Goal: Task Accomplishment & Management: Manage account settings

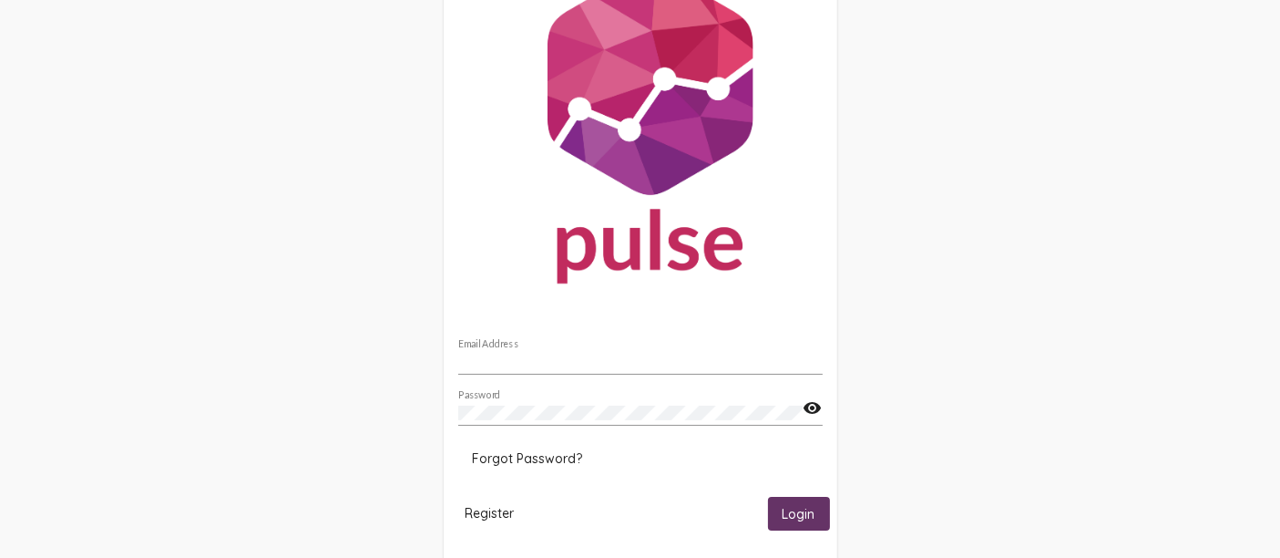
scroll to position [107, 0]
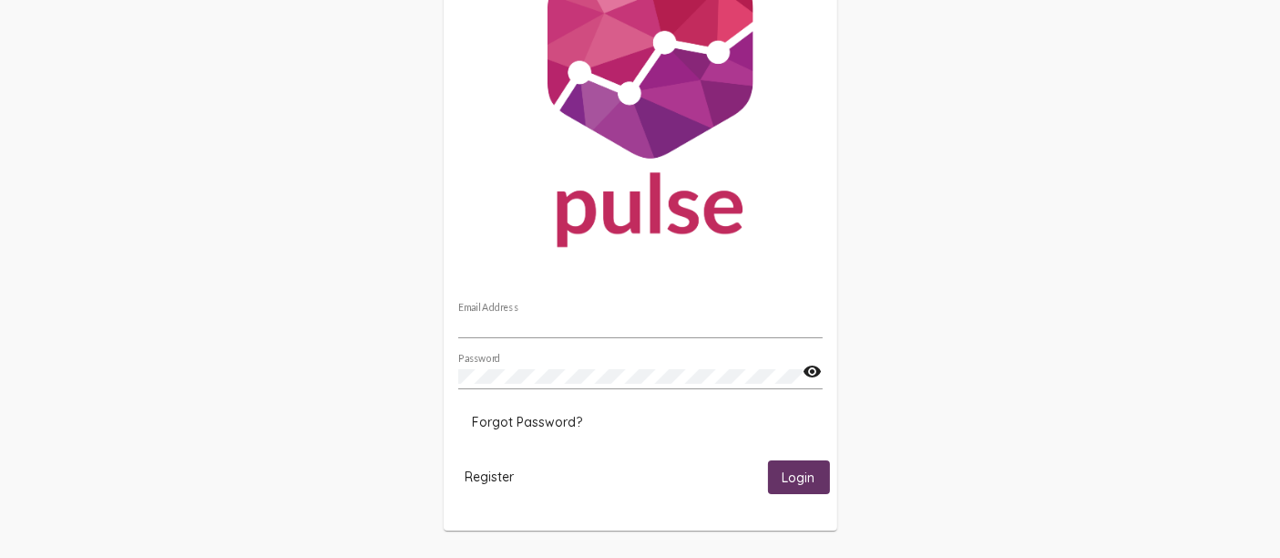
type input "[PERSON_NAME][EMAIL_ADDRESS][DOMAIN_NAME]"
click at [802, 482] on span "Login" at bounding box center [799, 477] width 33 height 16
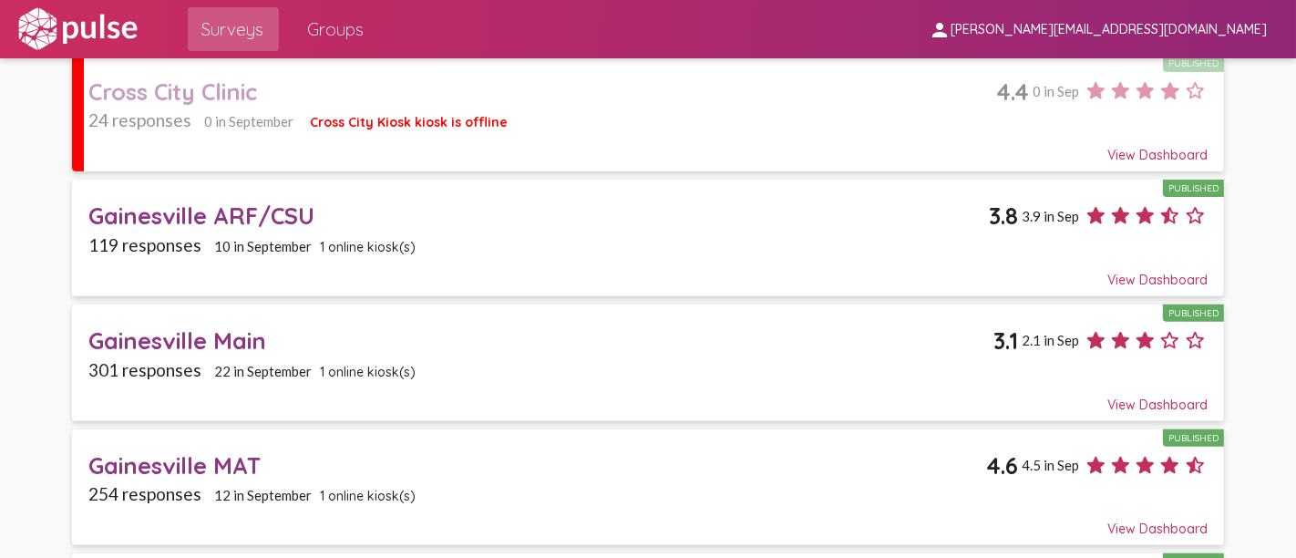
scroll to position [708, 0]
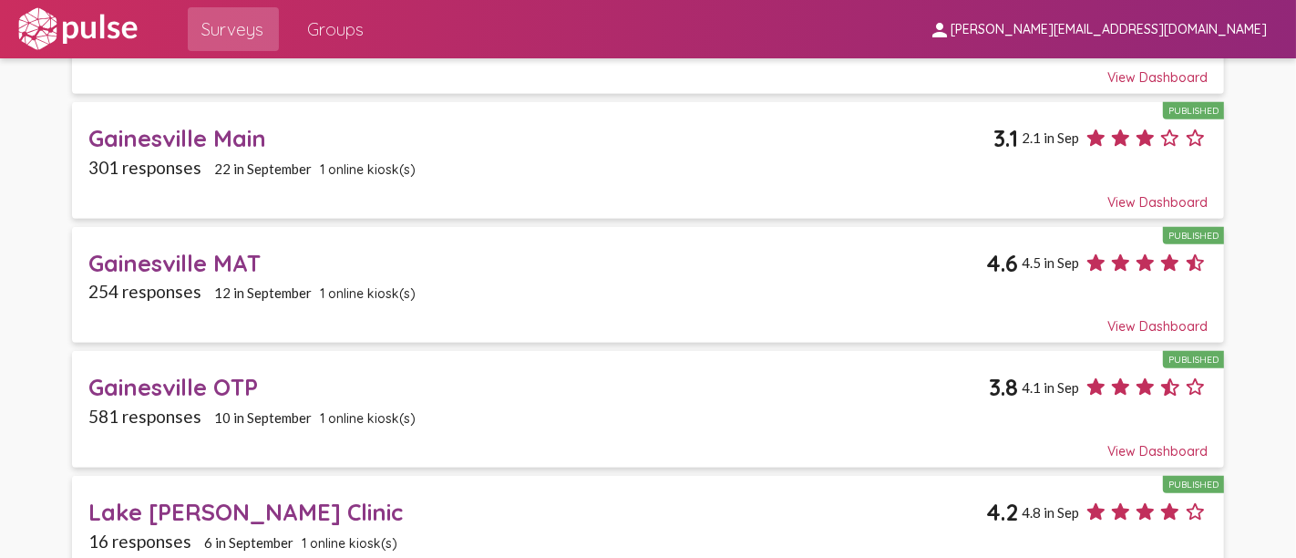
click at [189, 139] on div "Gainesville Main" at bounding box center [540, 138] width 905 height 28
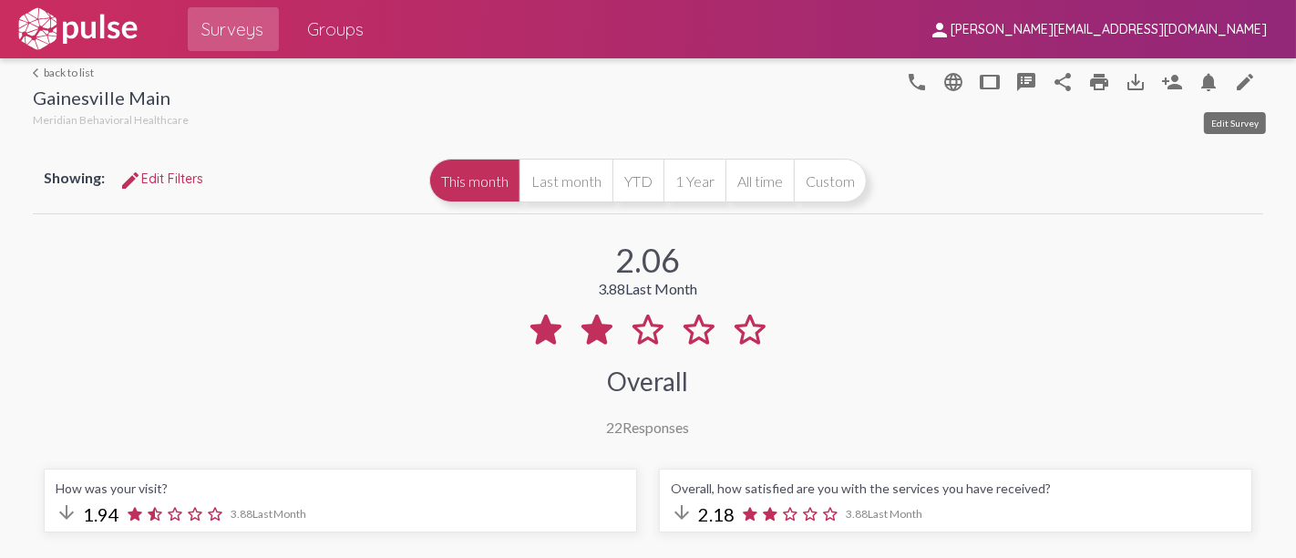
click at [1234, 77] on mat-icon "edit" at bounding box center [1245, 82] width 22 height 22
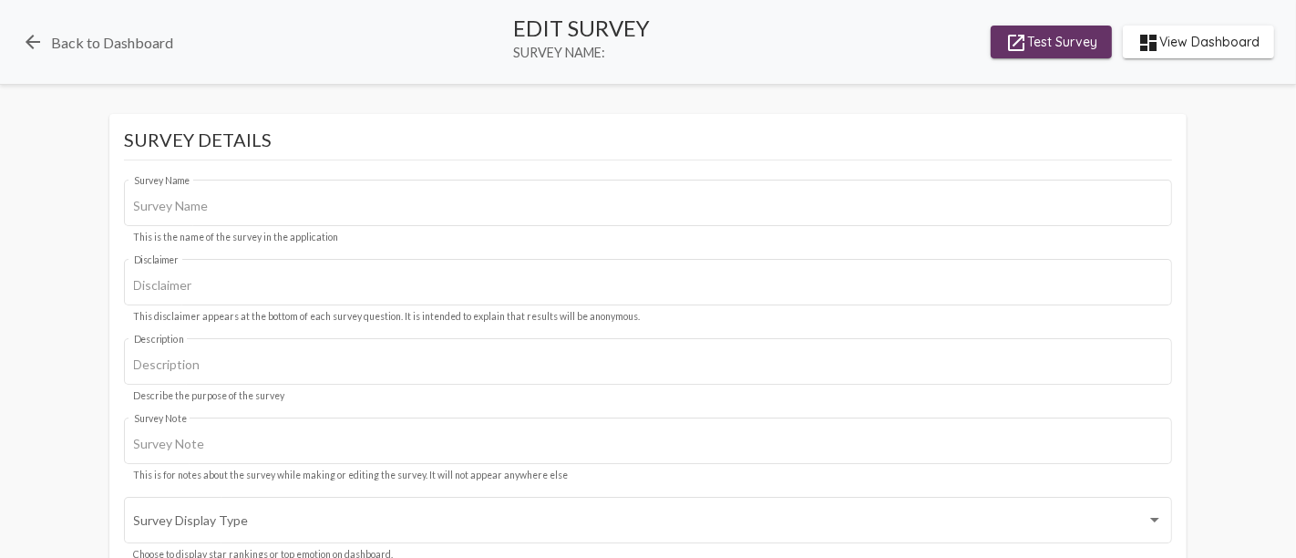
type input "Gainesville Main"
type input "Your opinion matters to us and we value your privacy, your identity will remain…"
type input "#c12f5c"
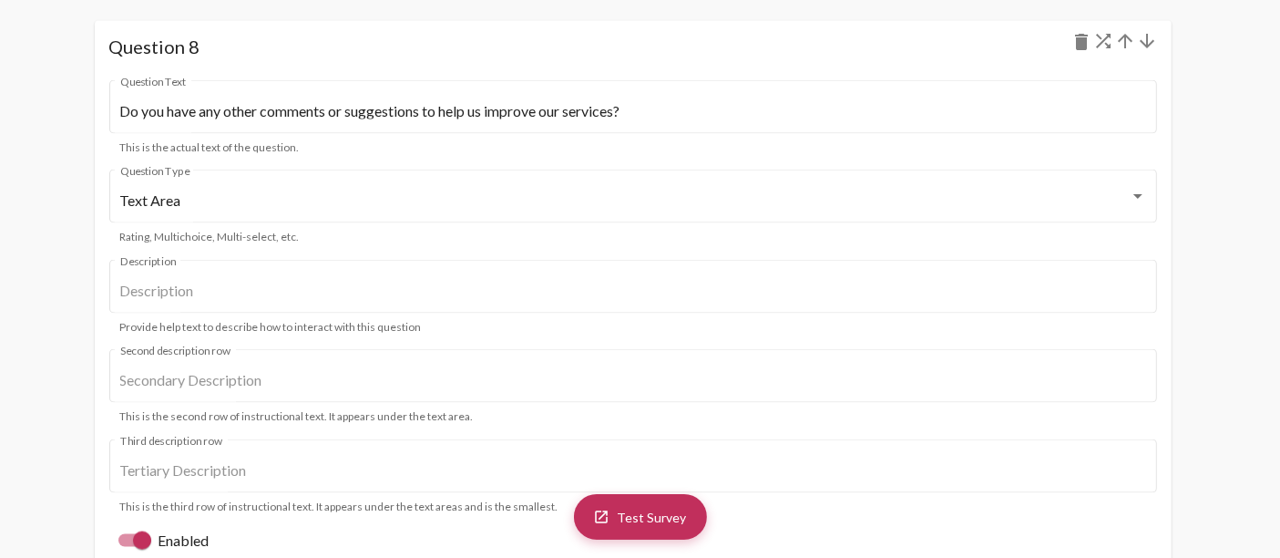
scroll to position [9516, 0]
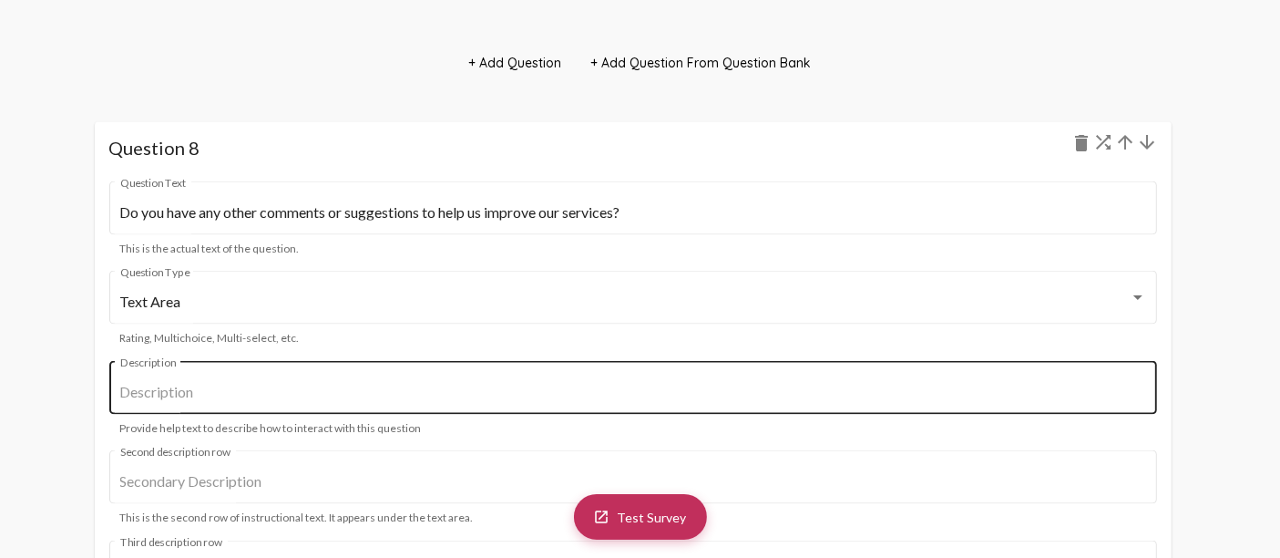
click at [264, 384] on input "Description" at bounding box center [633, 392] width 1026 height 16
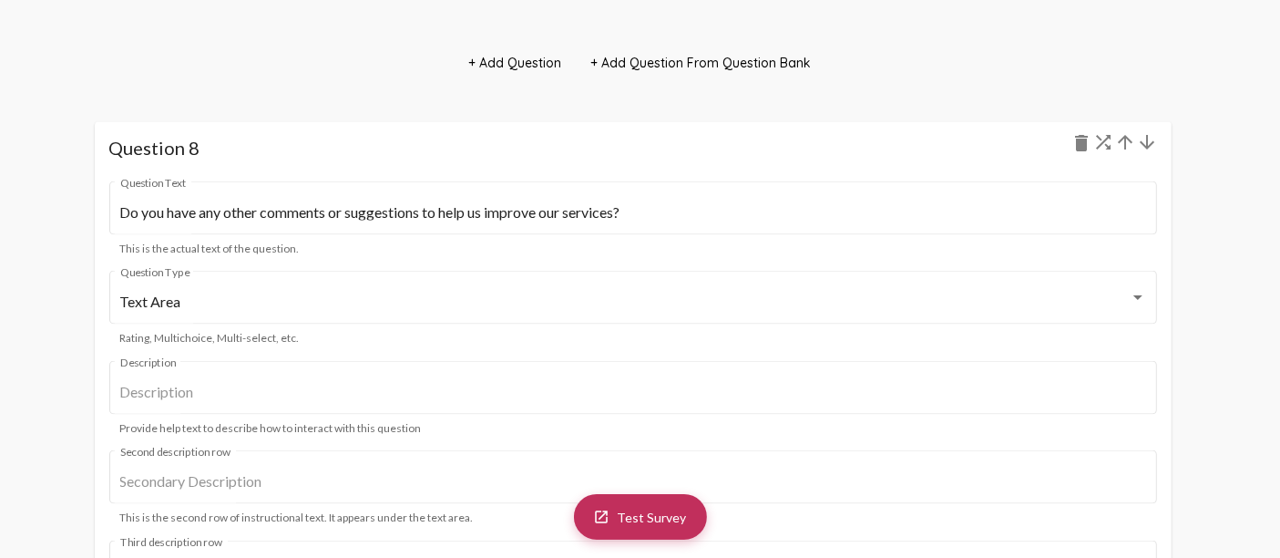
click at [917, 61] on div "launch Test Survey Survey Details Gainesville Main Survey Name This is the name…" at bounding box center [640, 184] width 1280 height 19172
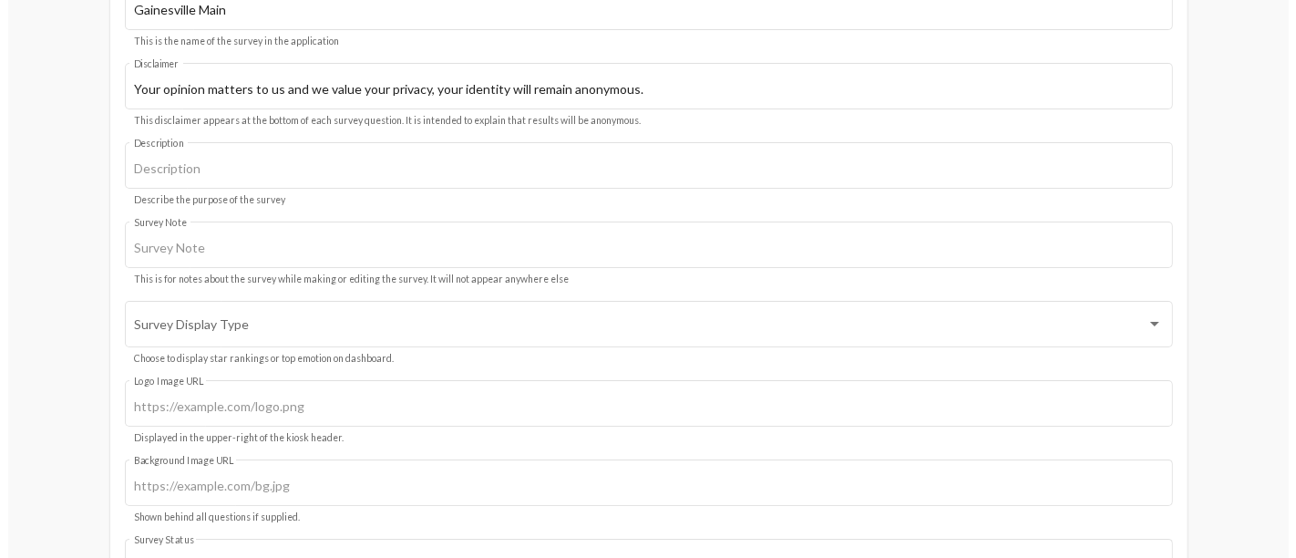
scroll to position [0, 0]
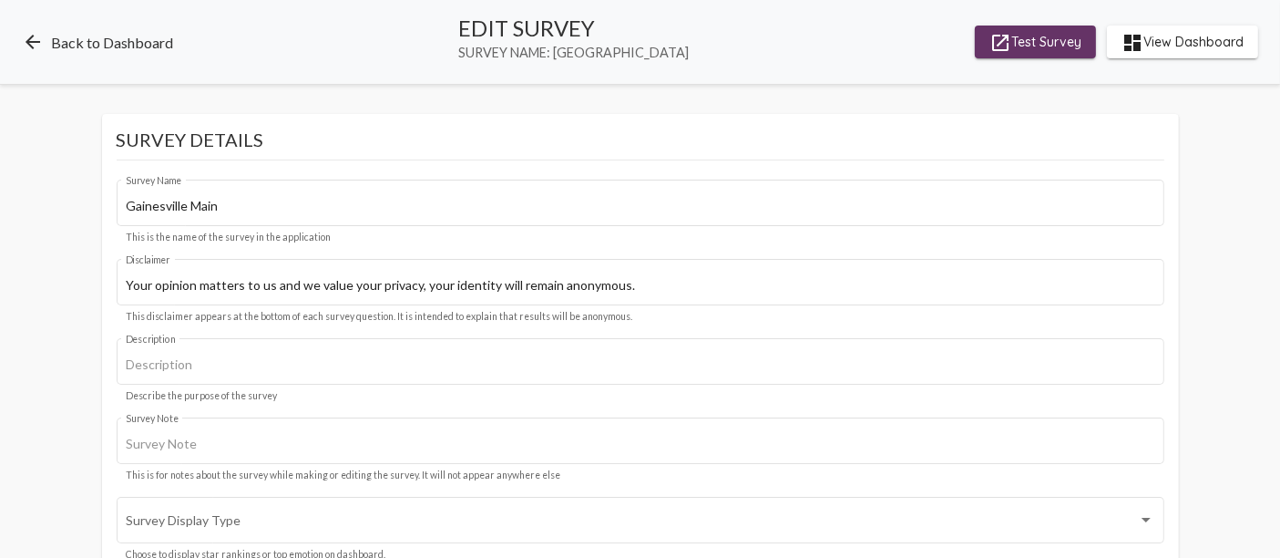
click at [70, 44] on link "arrow_back Back to Dashboard" at bounding box center [97, 42] width 151 height 22
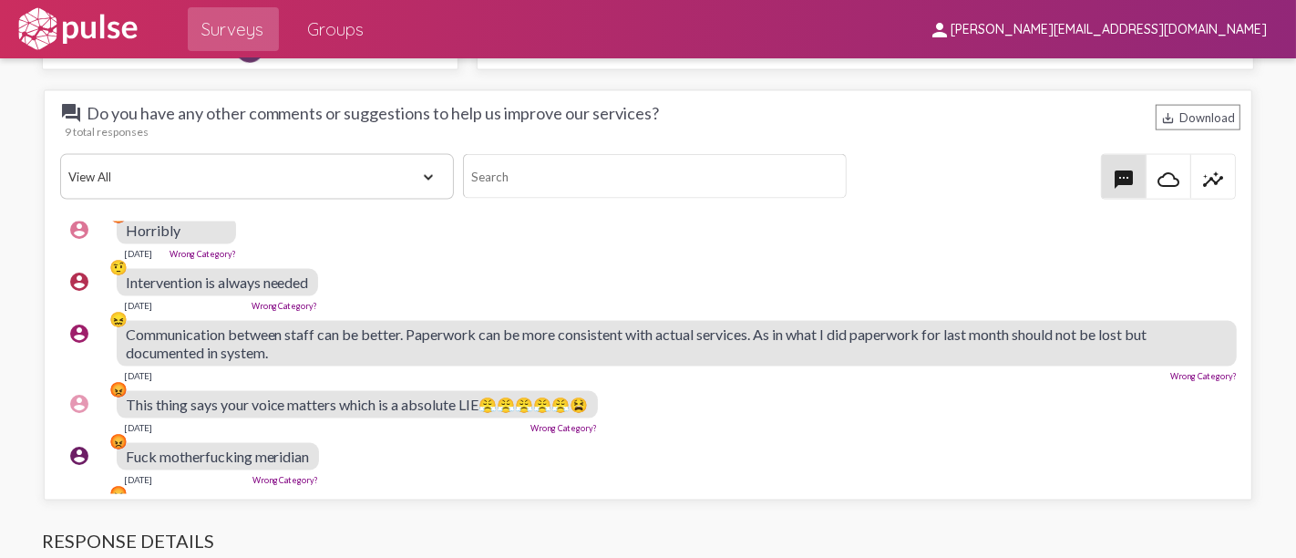
scroll to position [231, 0]
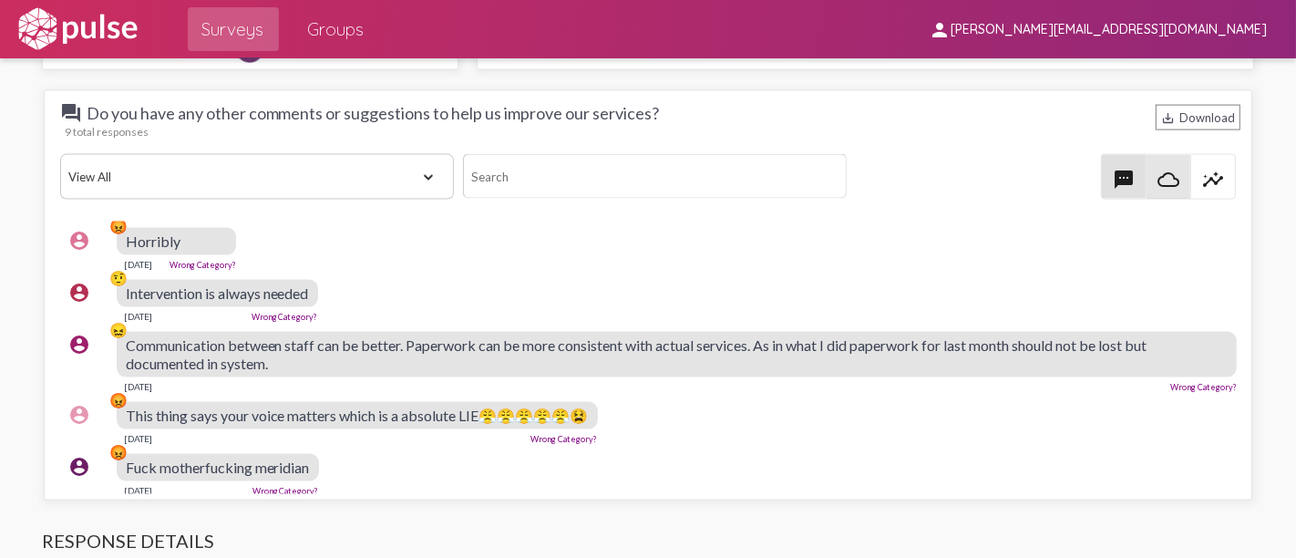
click at [1161, 179] on mat-icon "cloud_queue" at bounding box center [1168, 180] width 22 height 22
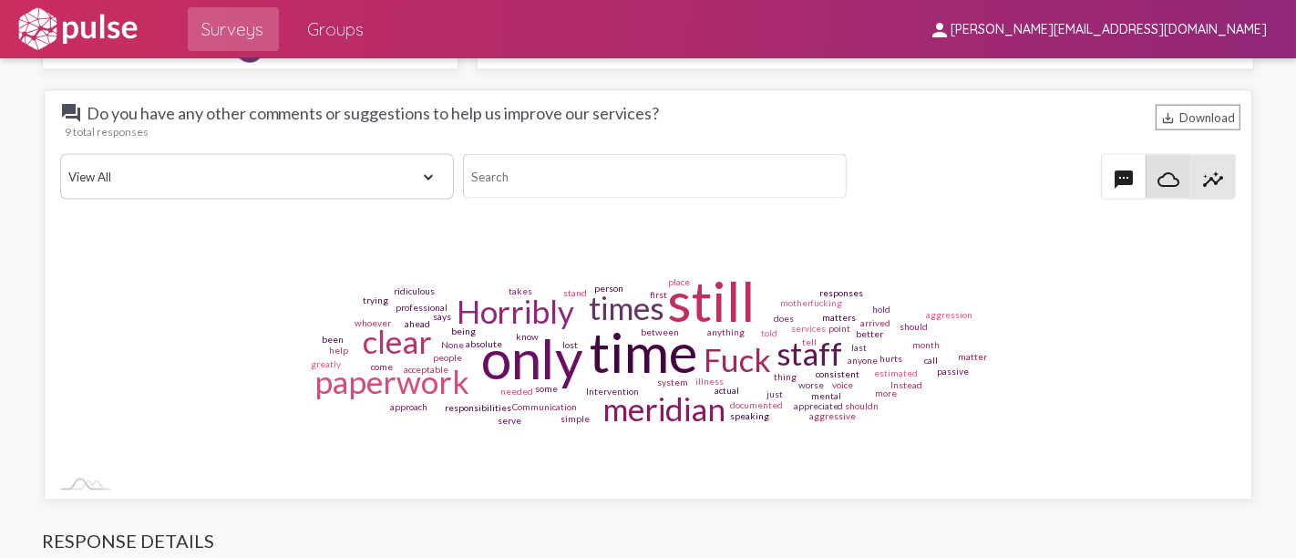
click at [1210, 179] on mat-icon "insights" at bounding box center [1213, 180] width 22 height 22
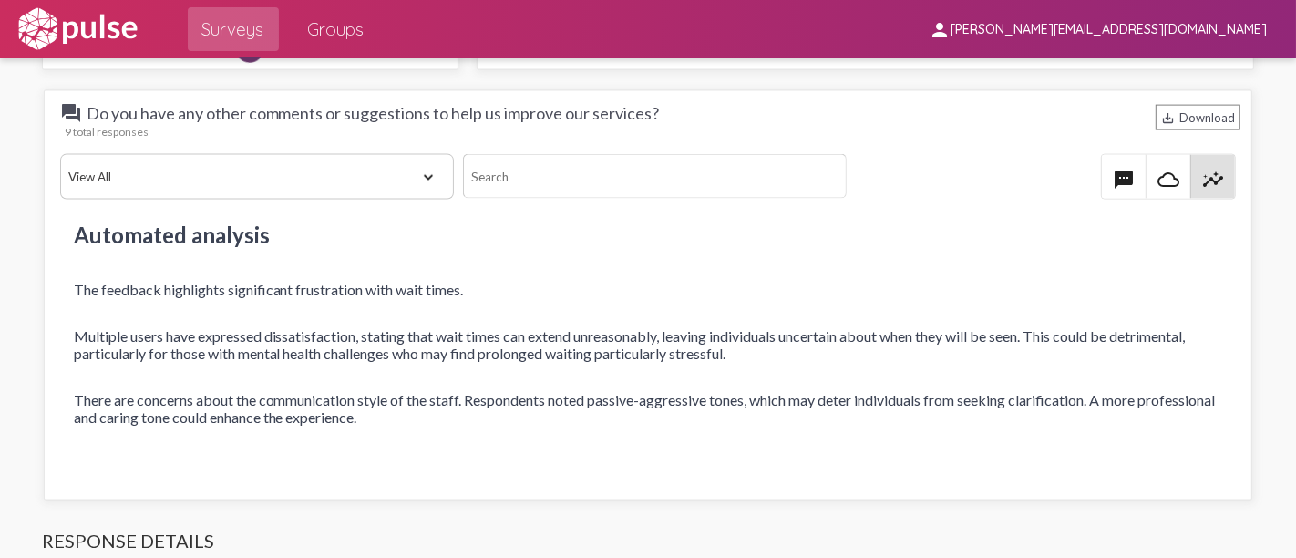
click at [1113, 176] on mat-icon "textsms" at bounding box center [1123, 180] width 22 height 22
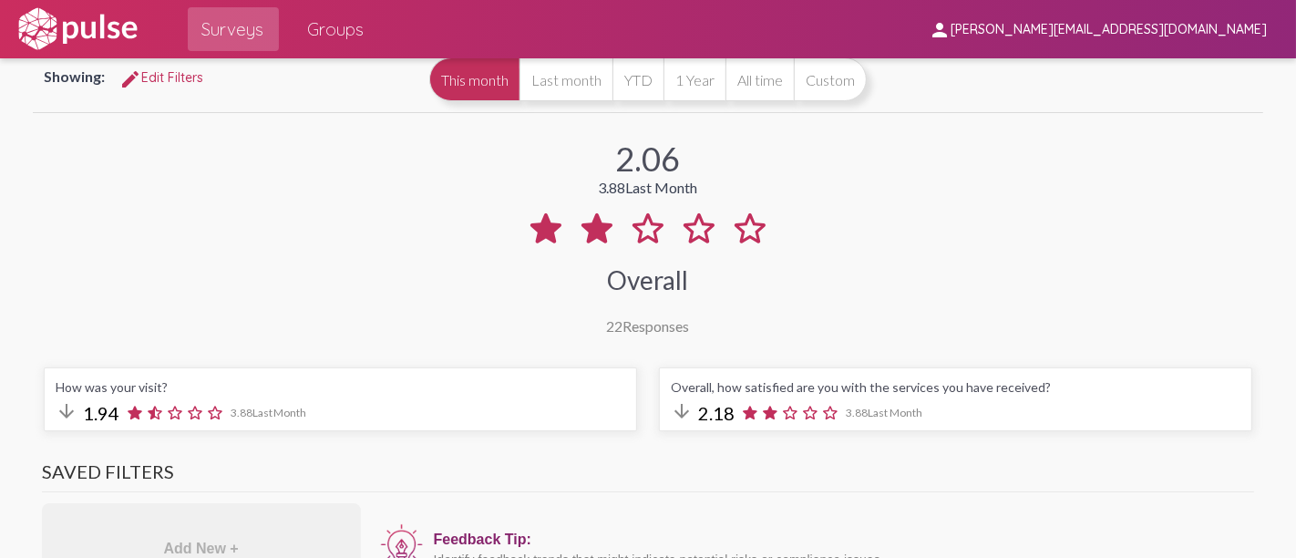
scroll to position [0, 0]
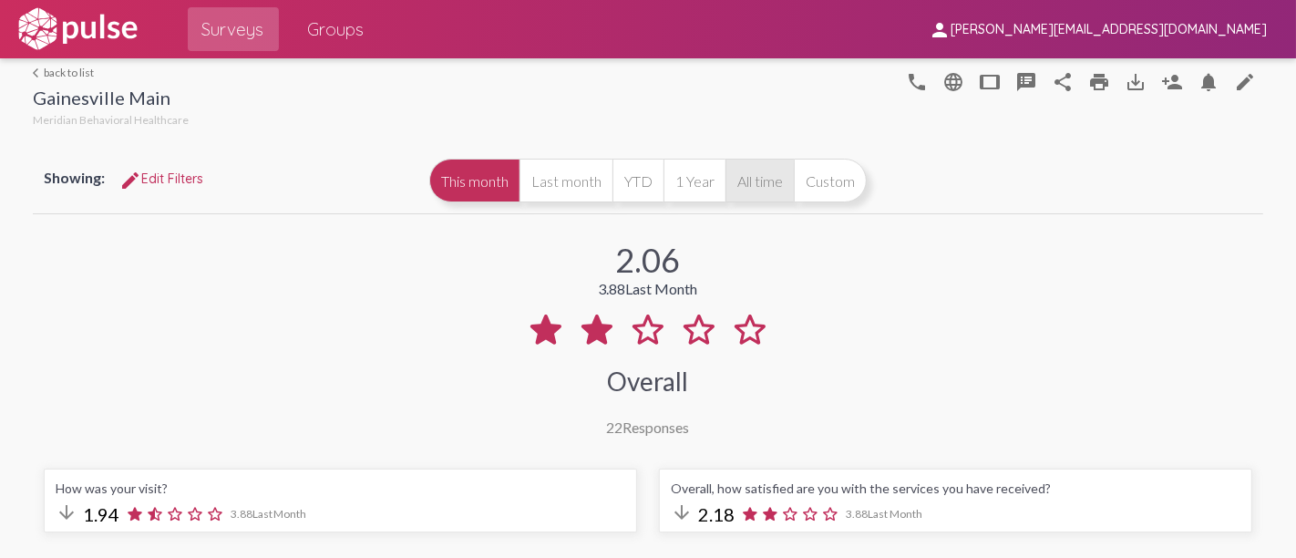
click at [752, 187] on button "All time" at bounding box center [759, 181] width 68 height 44
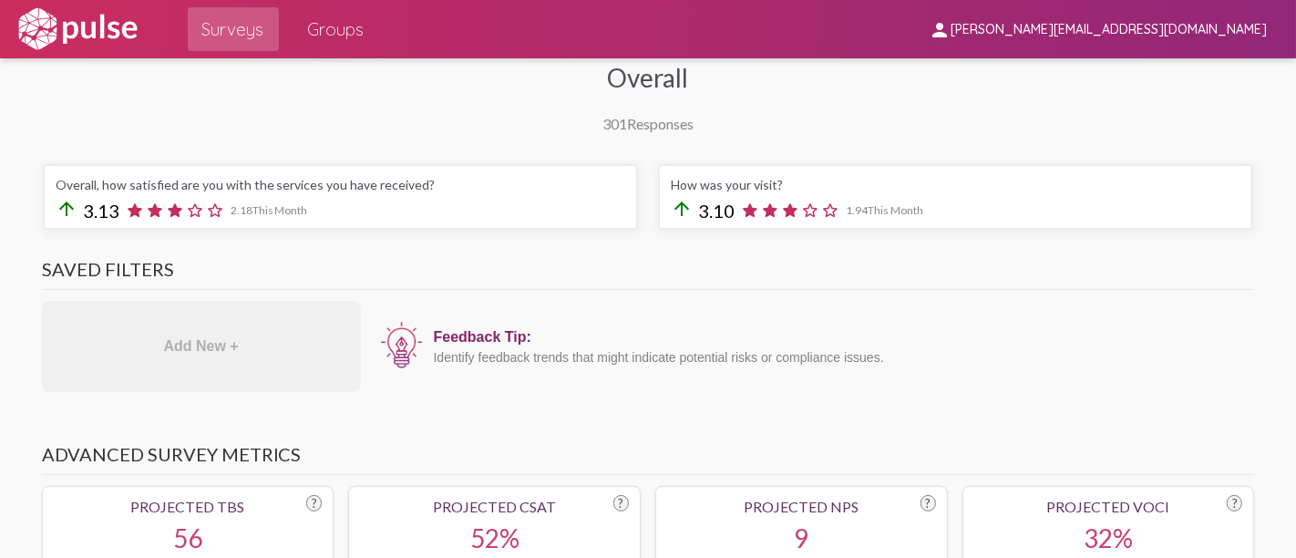
scroll to position [202, 0]
